Goal: Transaction & Acquisition: Download file/media

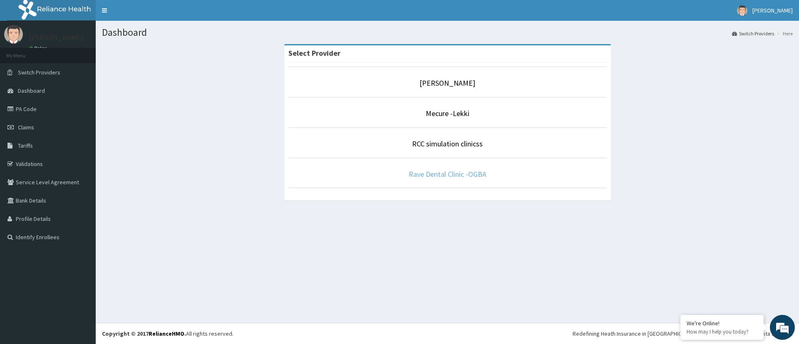
click at [471, 175] on link "Rave Dental Clinic -OGBA" at bounding box center [448, 174] width 78 height 10
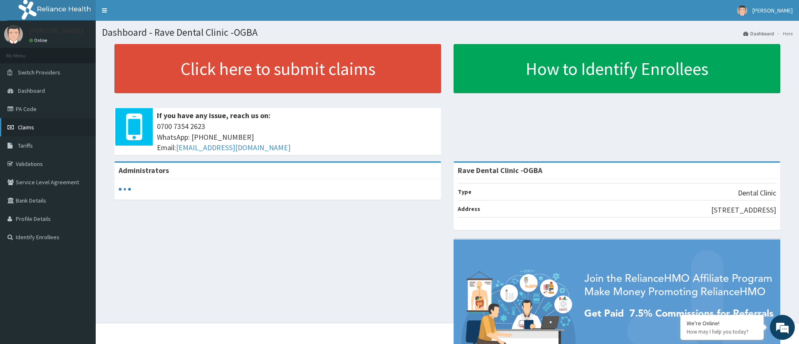
click at [36, 124] on link "Claims" at bounding box center [48, 127] width 96 height 18
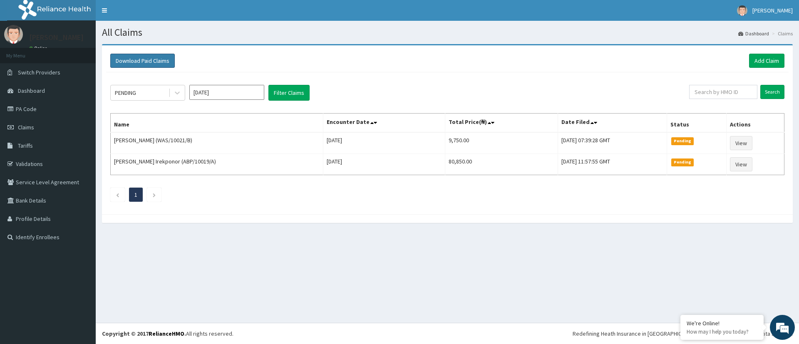
click at [165, 56] on button "Download Paid Claims" at bounding box center [142, 61] width 65 height 14
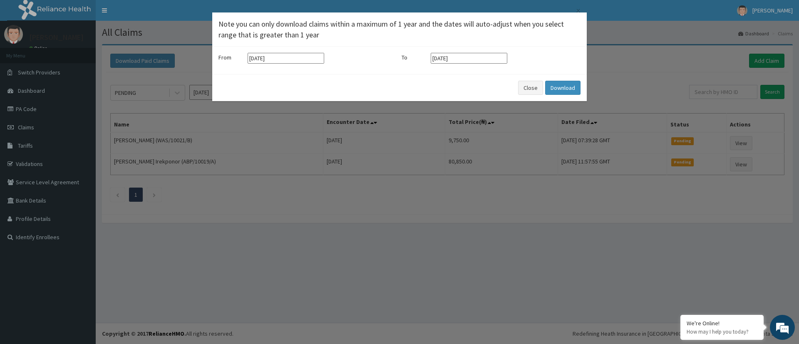
click at [277, 150] on div "× Note you can only download claims within a maximum of 1 year and the dates wi…" at bounding box center [399, 172] width 799 height 344
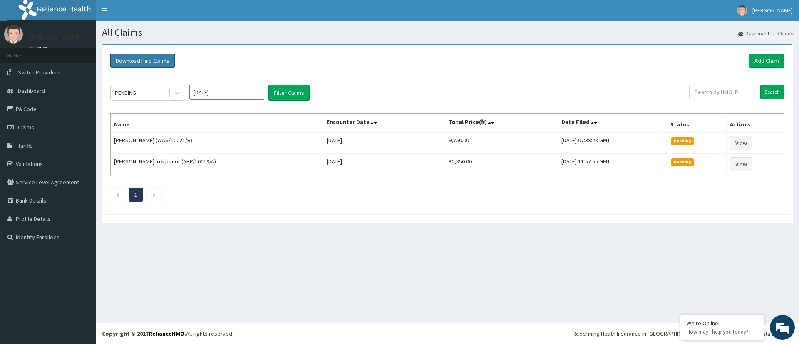
click at [130, 63] on button "Download Paid Claims" at bounding box center [142, 61] width 65 height 14
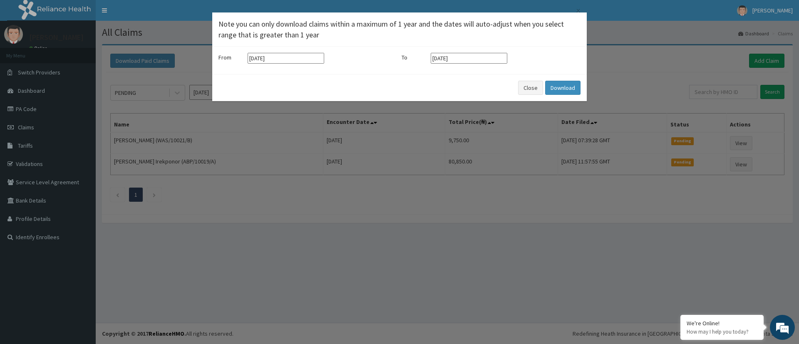
click at [297, 60] on input "12-05-2025" at bounding box center [286, 58] width 77 height 11
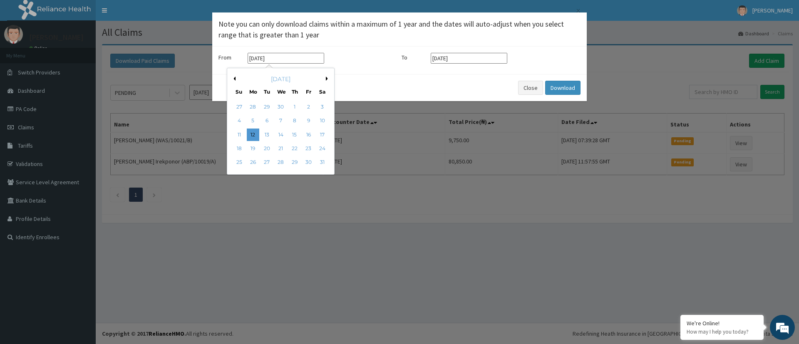
click at [234, 78] on button "Previous Month" at bounding box center [233, 79] width 4 height 4
click at [325, 79] on div "April 2025" at bounding box center [281, 79] width 100 height 8
click at [325, 75] on div "April 2025" at bounding box center [281, 79] width 100 height 8
click at [326, 77] on button "Next Month" at bounding box center [328, 79] width 4 height 4
click at [327, 78] on button "Next Month" at bounding box center [328, 79] width 4 height 4
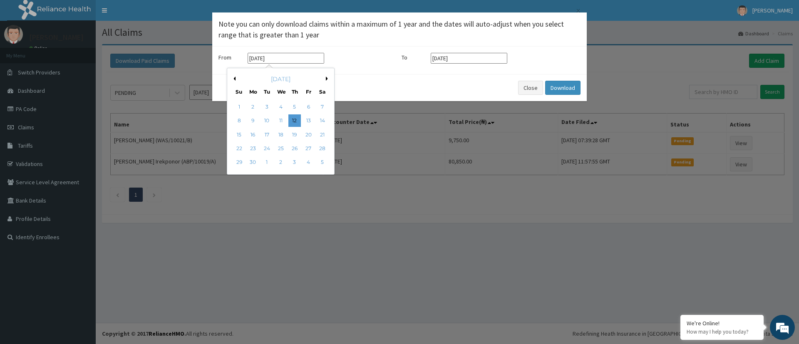
click at [327, 78] on button "Next Month" at bounding box center [328, 79] width 4 height 4
click at [310, 109] on div "1" at bounding box center [308, 107] width 12 height 12
type input "01-08-2025"
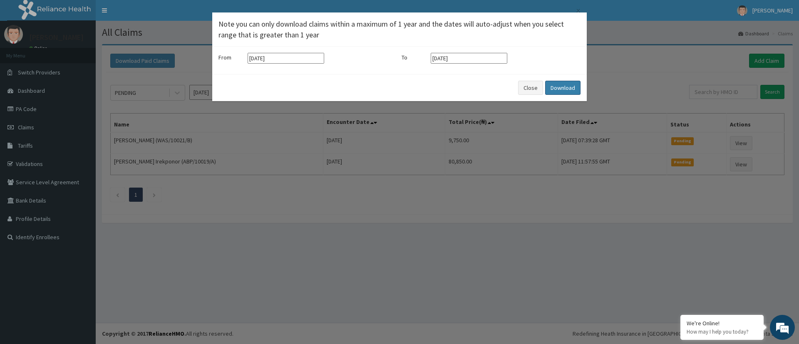
click at [557, 85] on button "Download" at bounding box center [562, 88] width 35 height 14
